Goal: Task Accomplishment & Management: Use online tool/utility

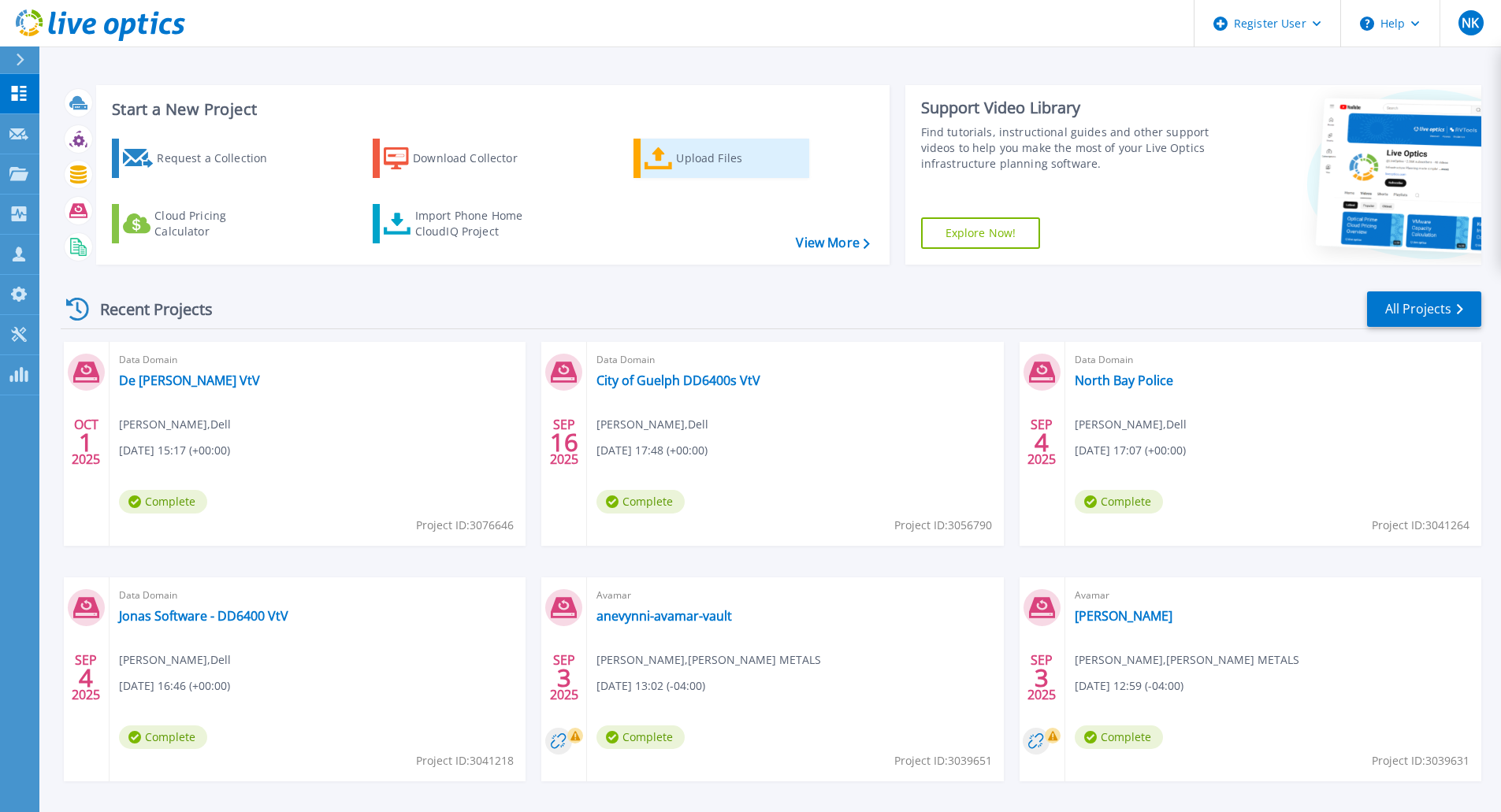
click at [673, 169] on link "Upload Files" at bounding box center [721, 159] width 176 height 40
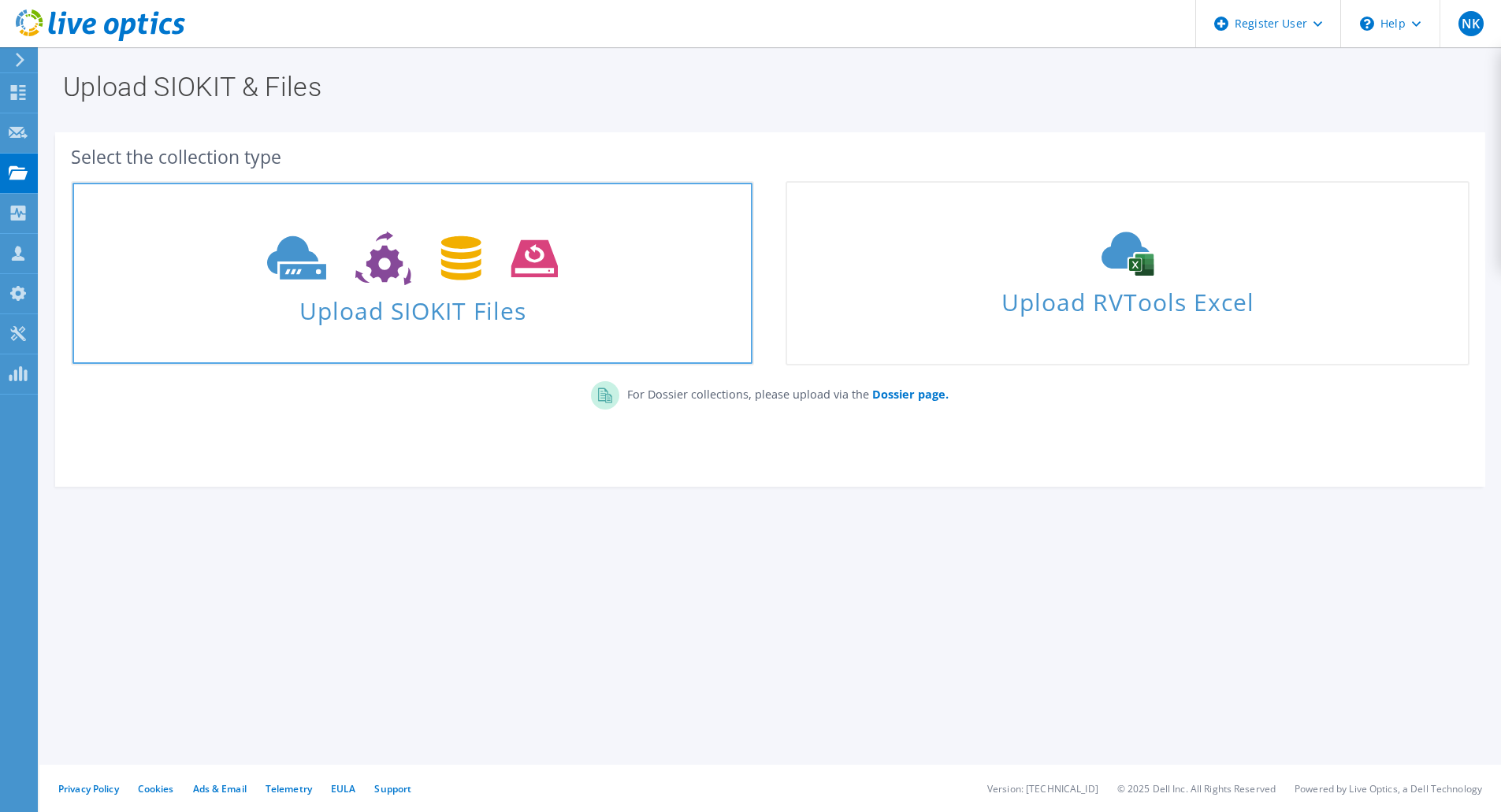
click at [410, 266] on icon at bounding box center [412, 259] width 290 height 54
